Goal: Task Accomplishment & Management: Complete application form

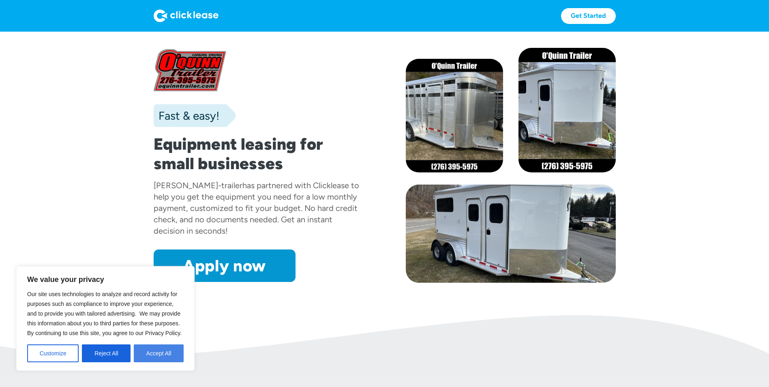
click at [163, 355] on button "Accept All" at bounding box center [159, 353] width 50 height 18
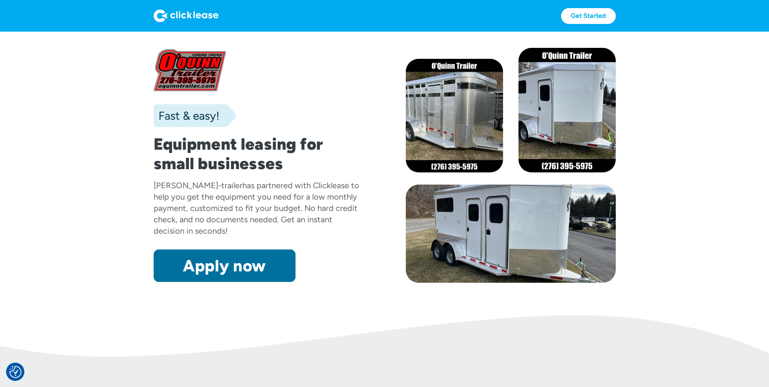
click at [239, 269] on link "Apply now" at bounding box center [225, 265] width 142 height 32
